Goal: Task Accomplishment & Management: Manage account settings

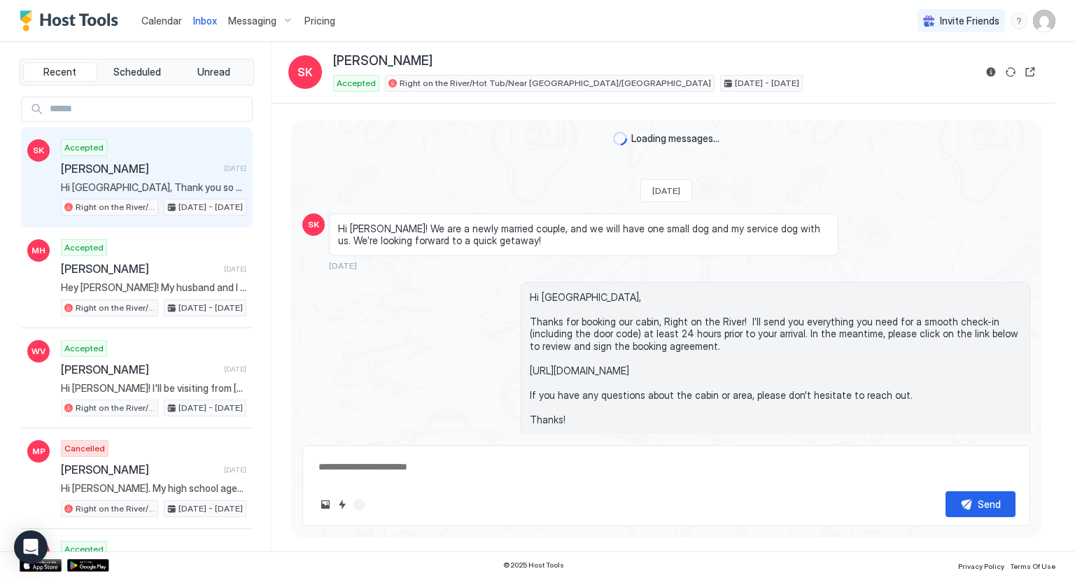
scroll to position [3145, 0]
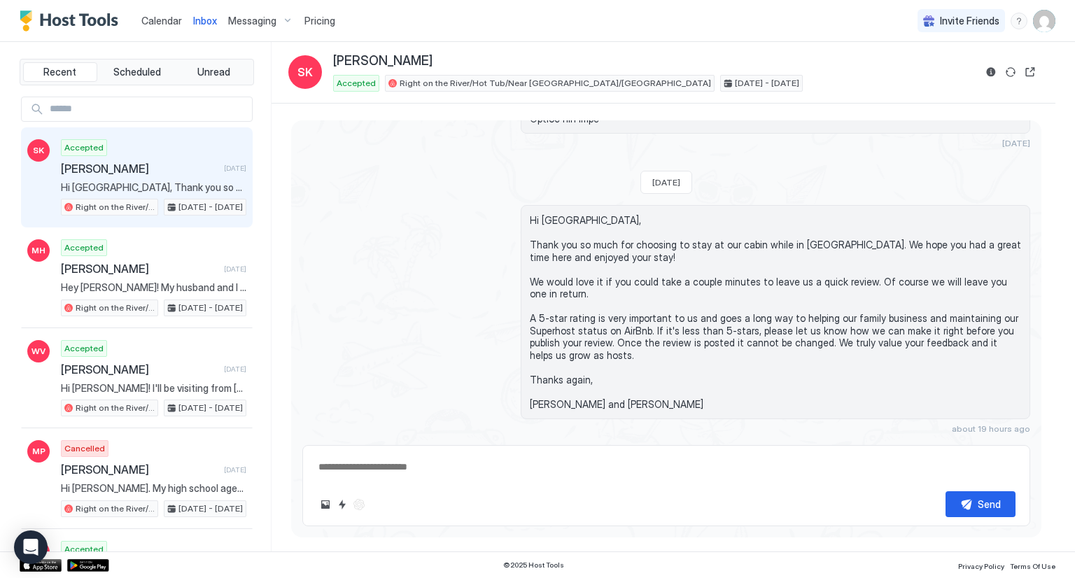
type textarea "*"
click at [206, 25] on span "Inbox" at bounding box center [205, 21] width 24 height 12
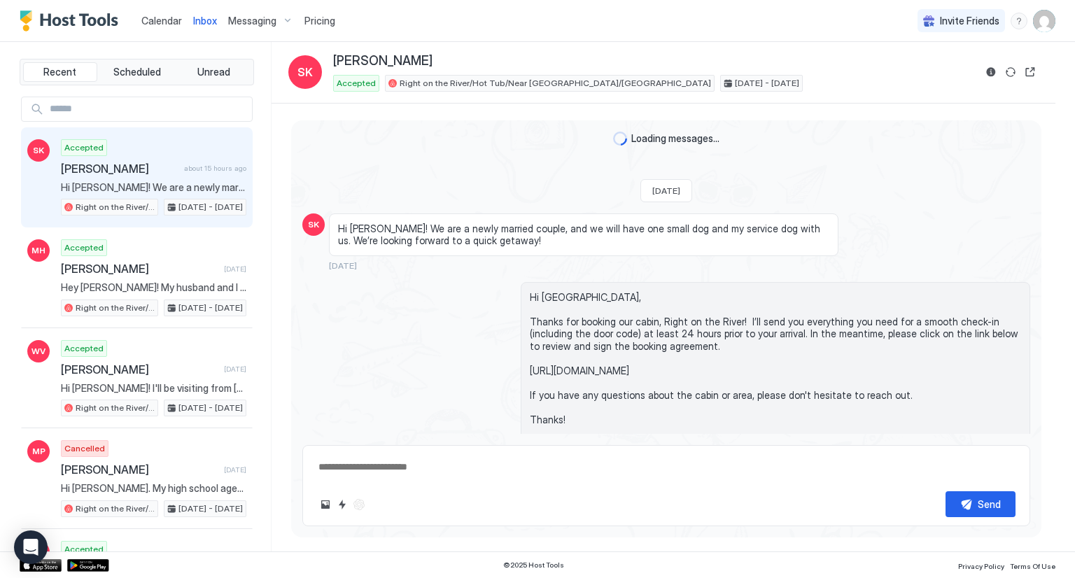
scroll to position [3317, 0]
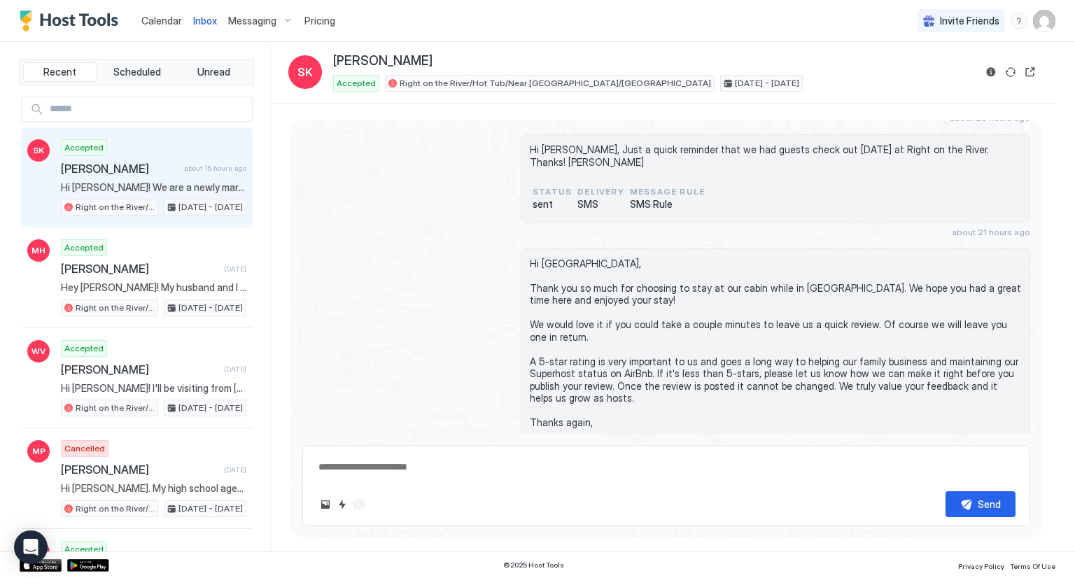
click at [262, 20] on span "Messaging" at bounding box center [252, 21] width 48 height 13
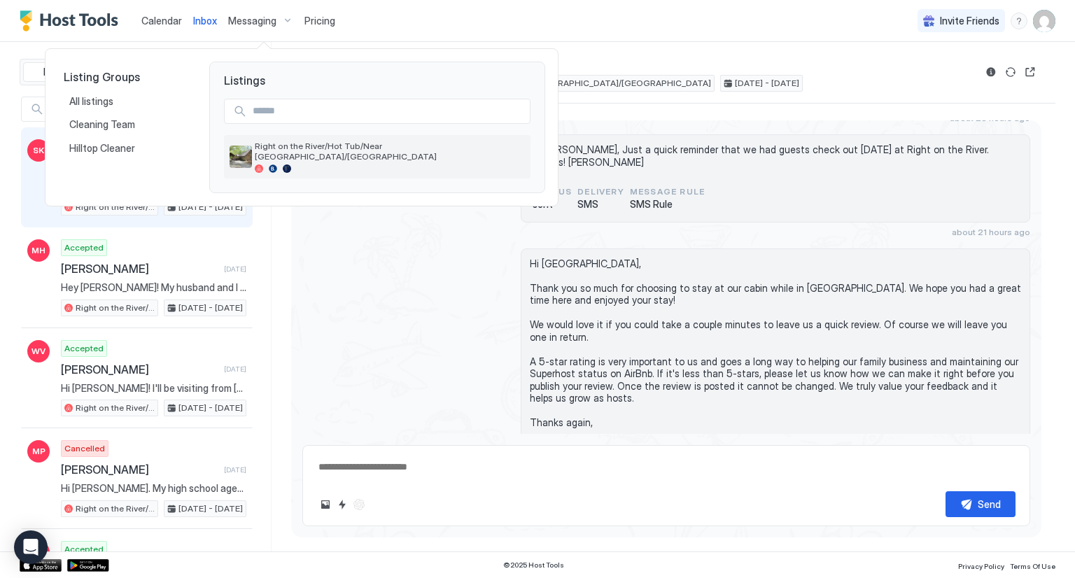
click at [291, 145] on span "Right on the River/Hot Tub/Near [GEOGRAPHIC_DATA]/[GEOGRAPHIC_DATA]" at bounding box center [390, 151] width 270 height 21
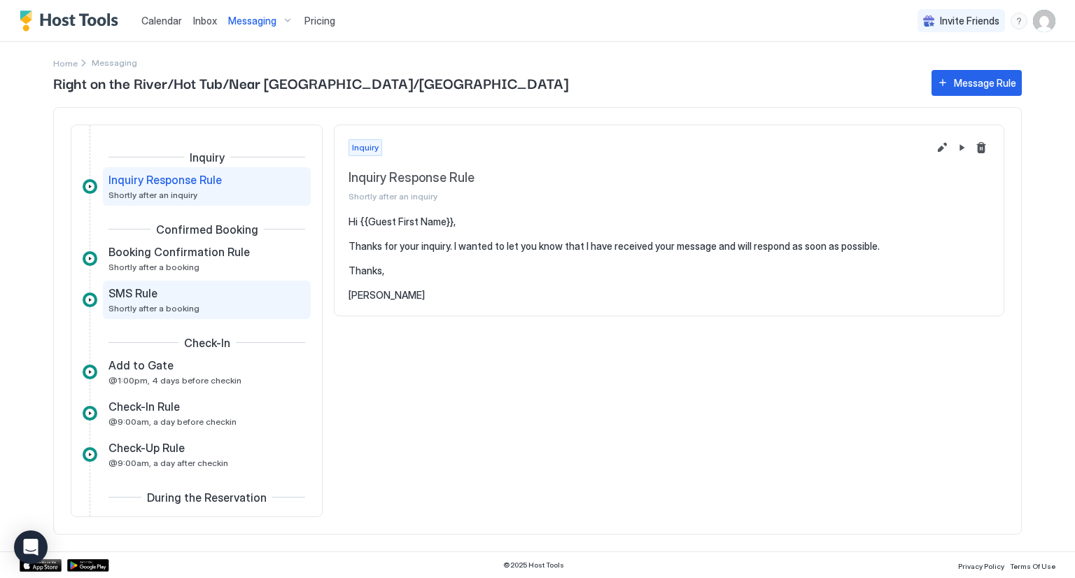
click at [146, 314] on div "SMS Rule Shortly after a booking" at bounding box center [207, 300] width 208 height 38
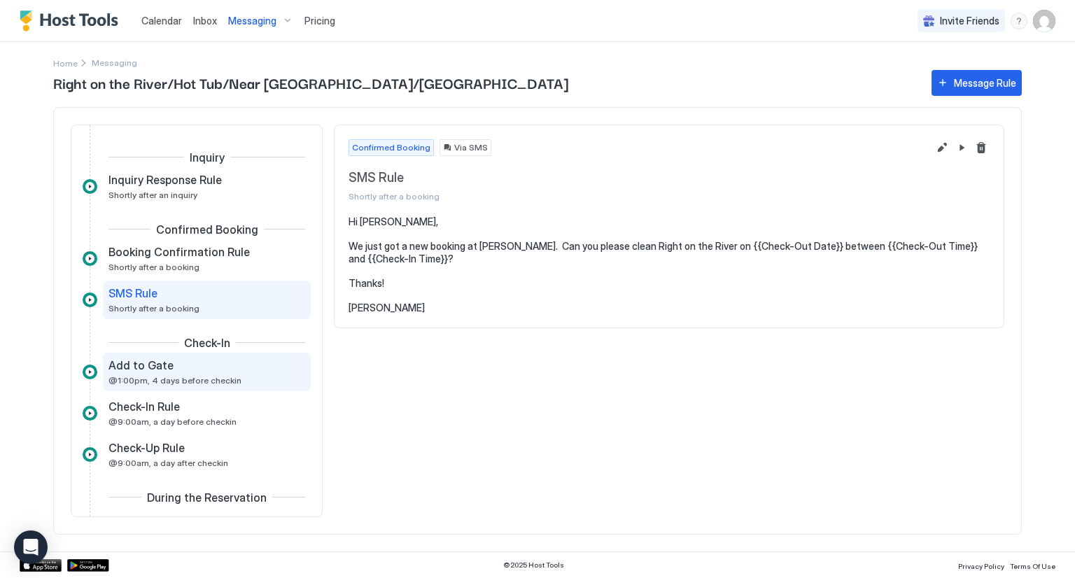
click at [146, 360] on span "Add to Gate" at bounding box center [140, 365] width 65 height 14
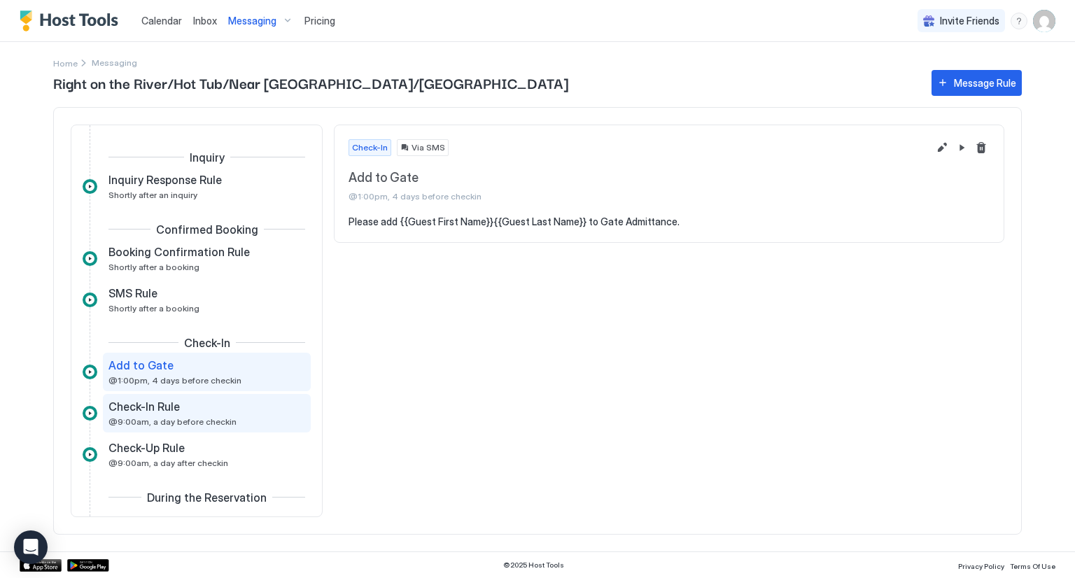
click at [141, 400] on span "Check-In Rule" at bounding box center [143, 407] width 71 height 14
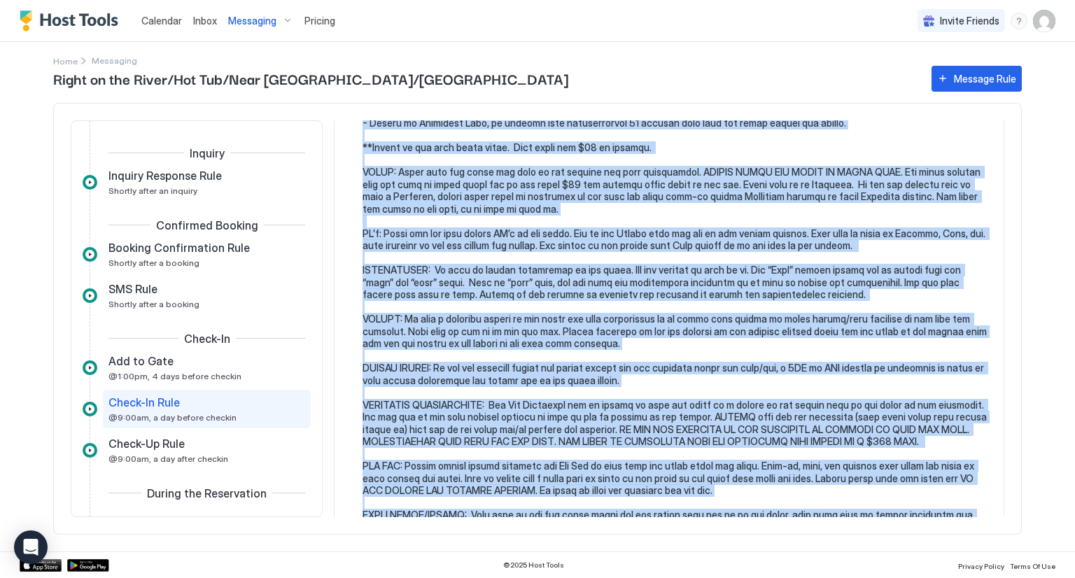
scroll to position [1217, 0]
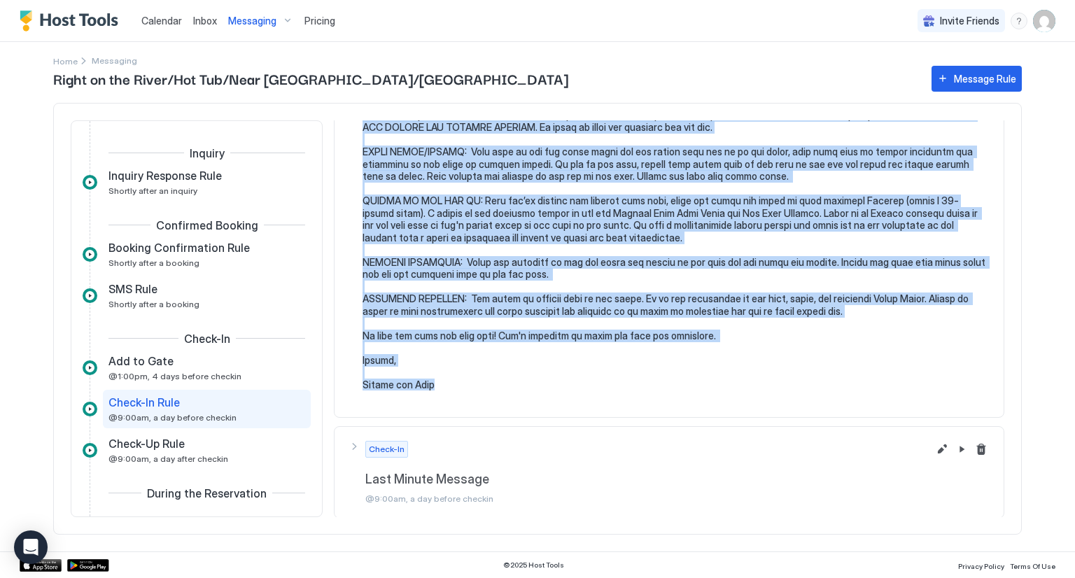
drag, startPoint x: 359, startPoint y: 214, endPoint x: 560, endPoint y: 394, distance: 269.6
copy pre "Hi {{Guest First Name}}, We are excited for your upcoming arrival to Right on t…"
click at [196, 23] on span "Inbox" at bounding box center [205, 21] width 24 height 12
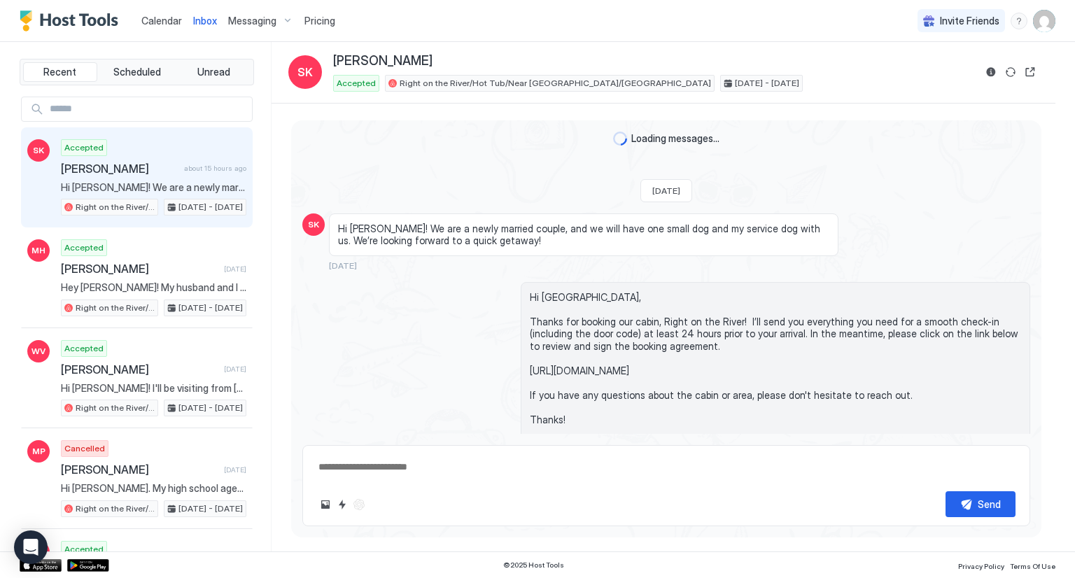
scroll to position [3317, 0]
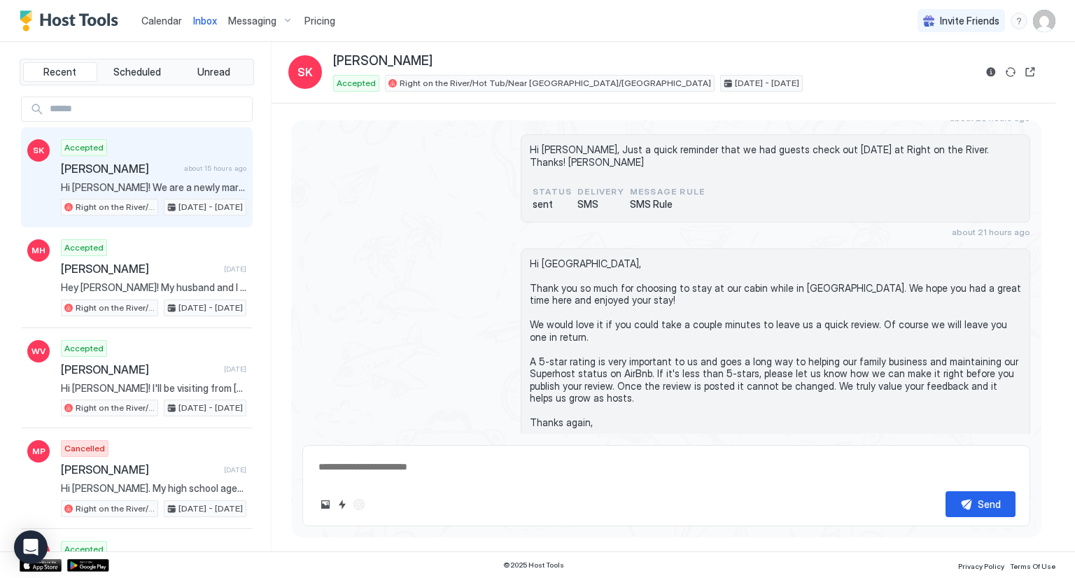
click at [238, 21] on span "Messaging" at bounding box center [252, 21] width 48 height 13
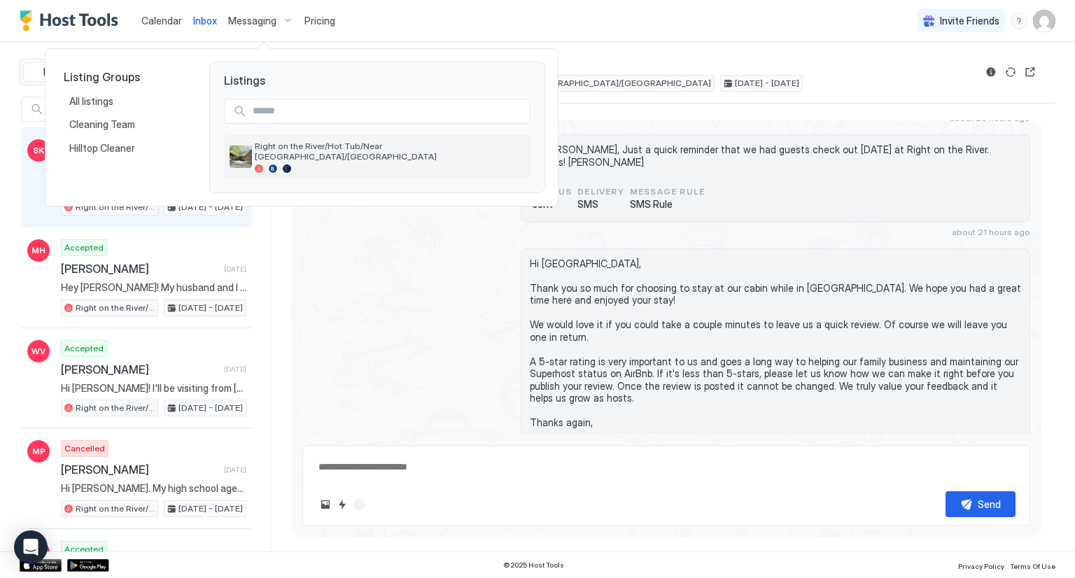
click at [310, 150] on span "Right on the River/Hot Tub/Near [GEOGRAPHIC_DATA]/[GEOGRAPHIC_DATA]" at bounding box center [390, 151] width 270 height 21
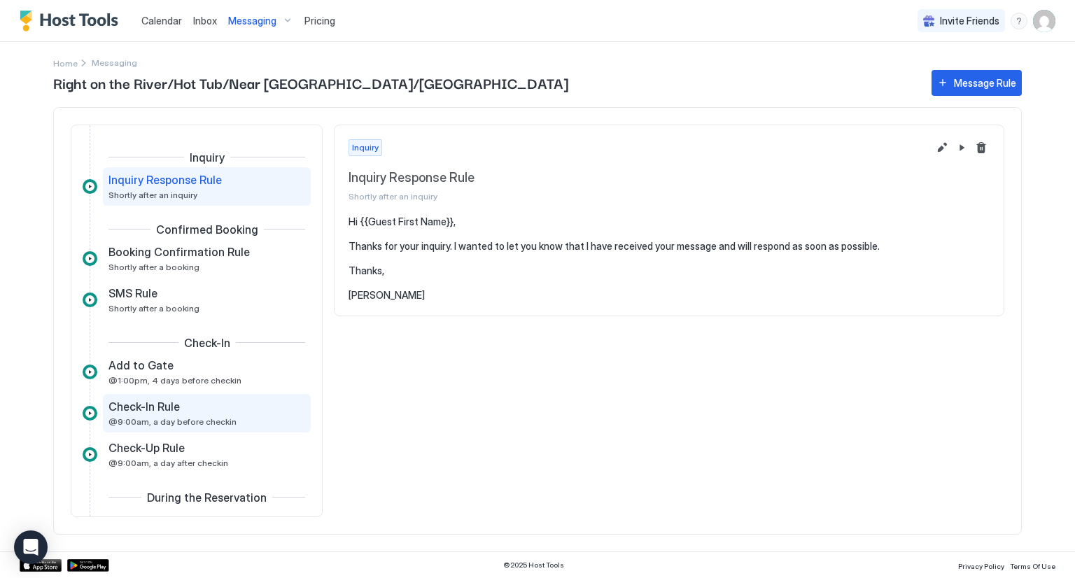
click at [179, 407] on div "Check-In Rule" at bounding box center [196, 407] width 177 height 14
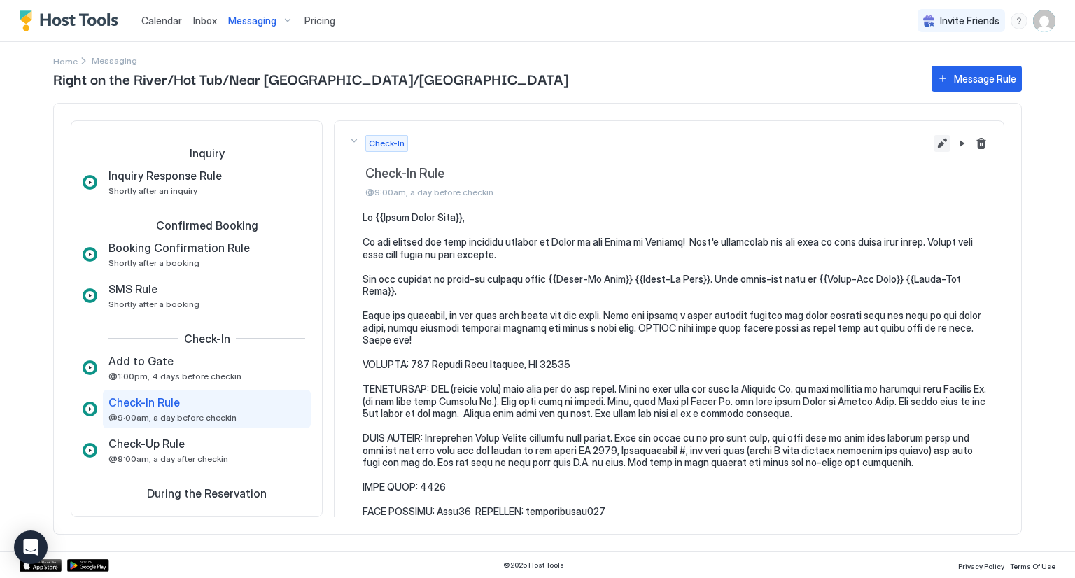
click at [934, 144] on button "Edit message rule" at bounding box center [942, 143] width 17 height 17
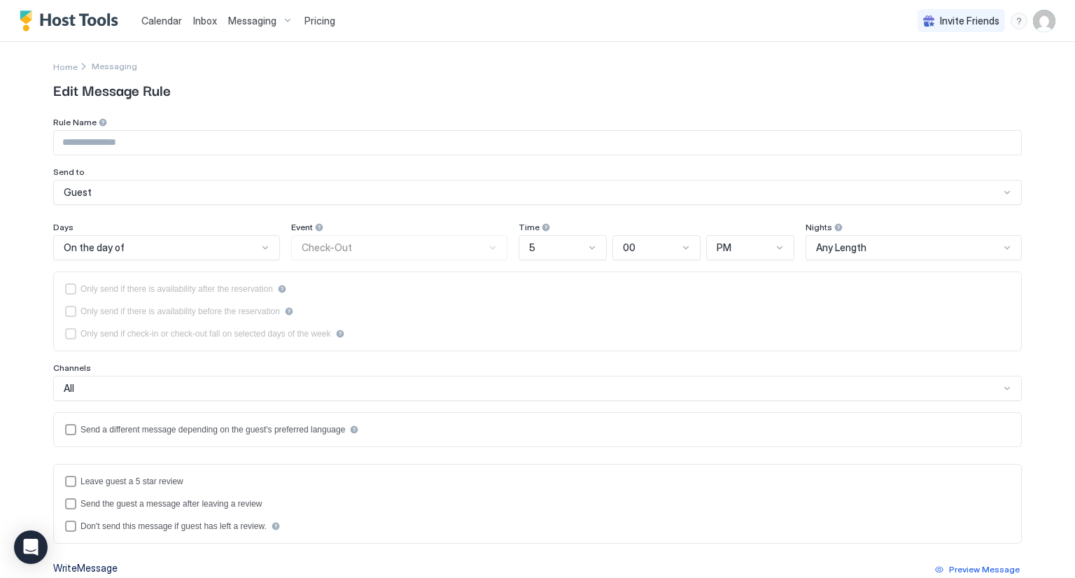
type input "**********"
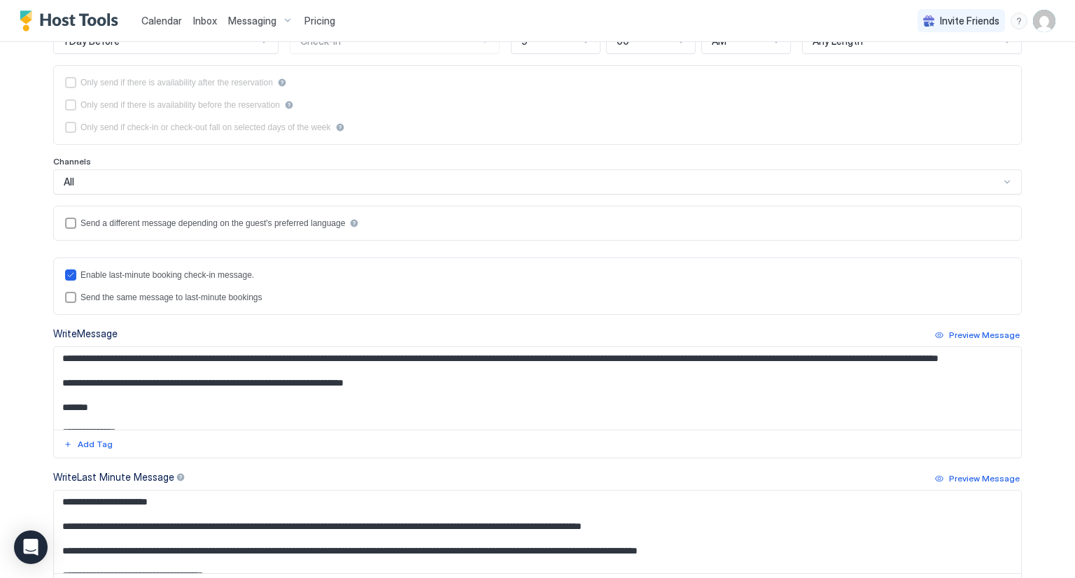
scroll to position [929, 0]
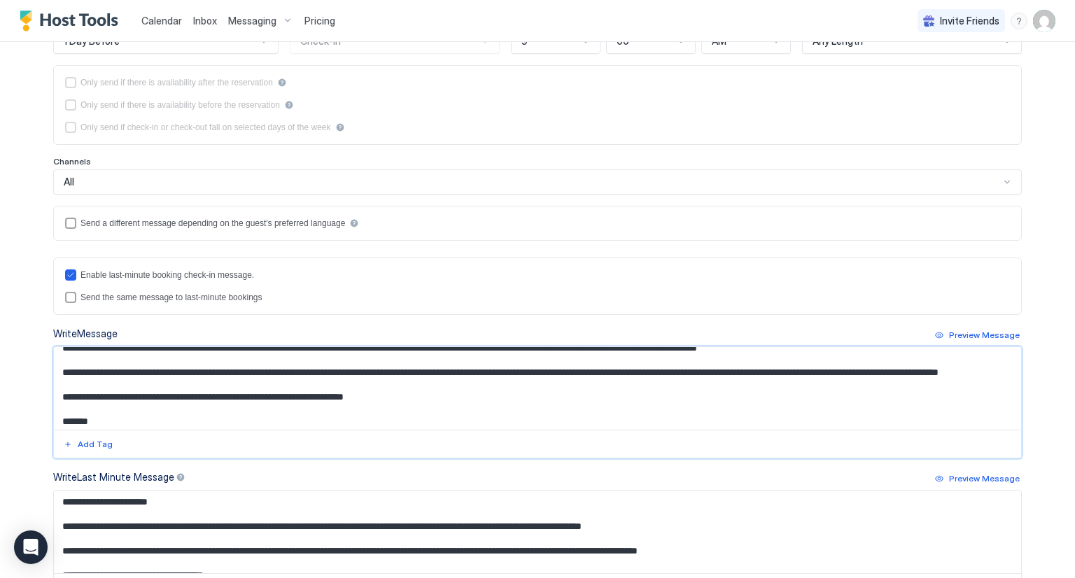
click at [589, 359] on textarea "Input Field" at bounding box center [537, 388] width 967 height 83
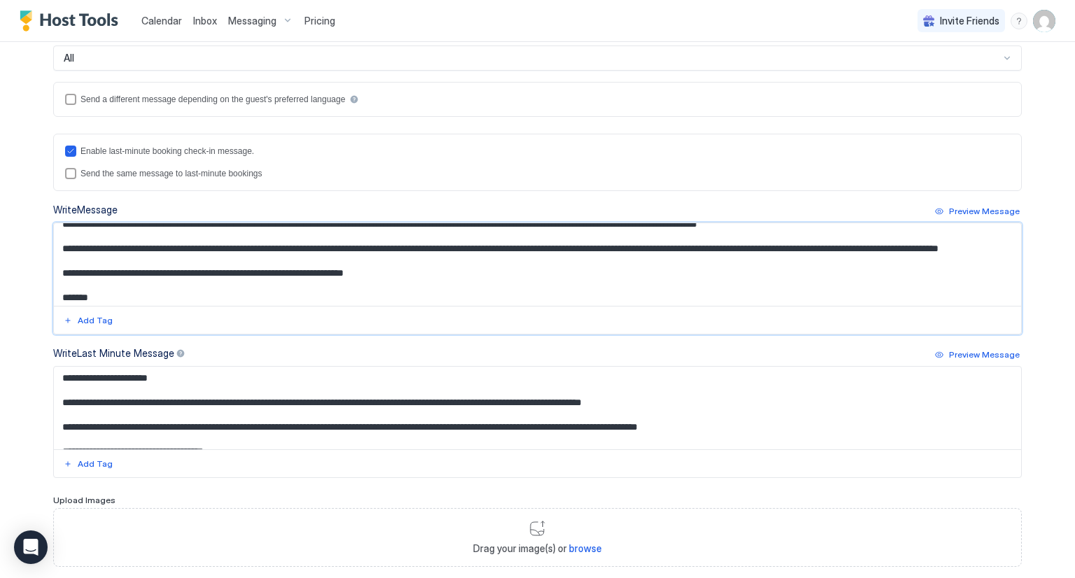
scroll to position [411, 0]
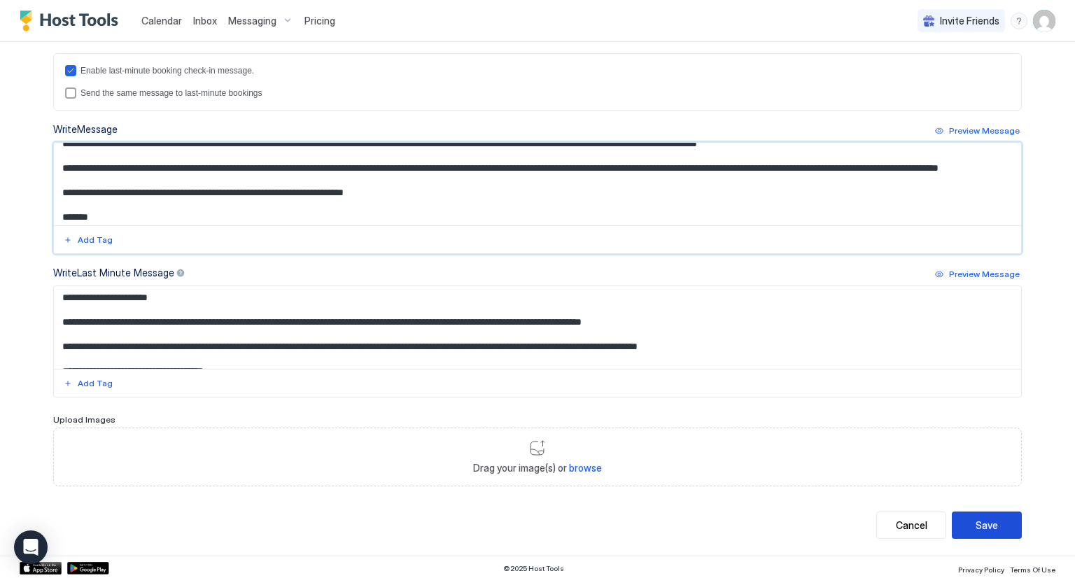
type textarea "**********"
click at [977, 521] on div "Save" at bounding box center [987, 525] width 22 height 15
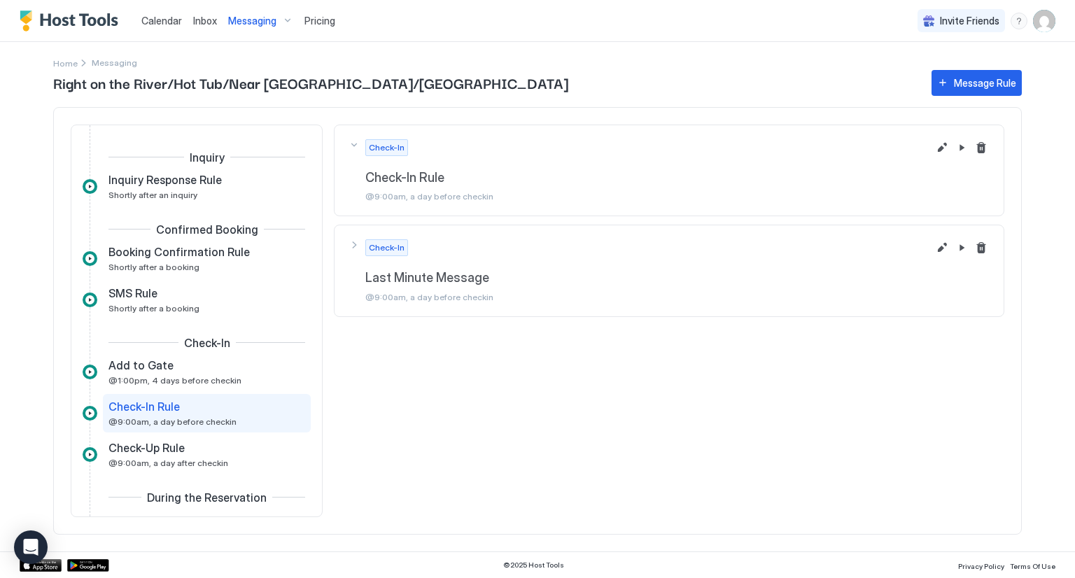
scroll to position [92, 0]
